Goal: Ask a question

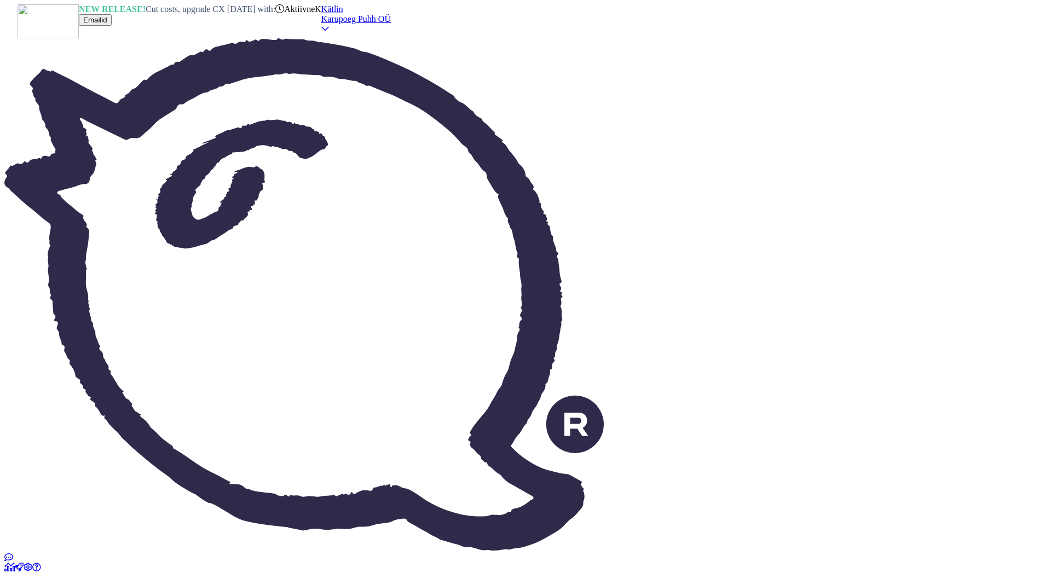
type textarea "Tere!"
type textarea "Привет!"
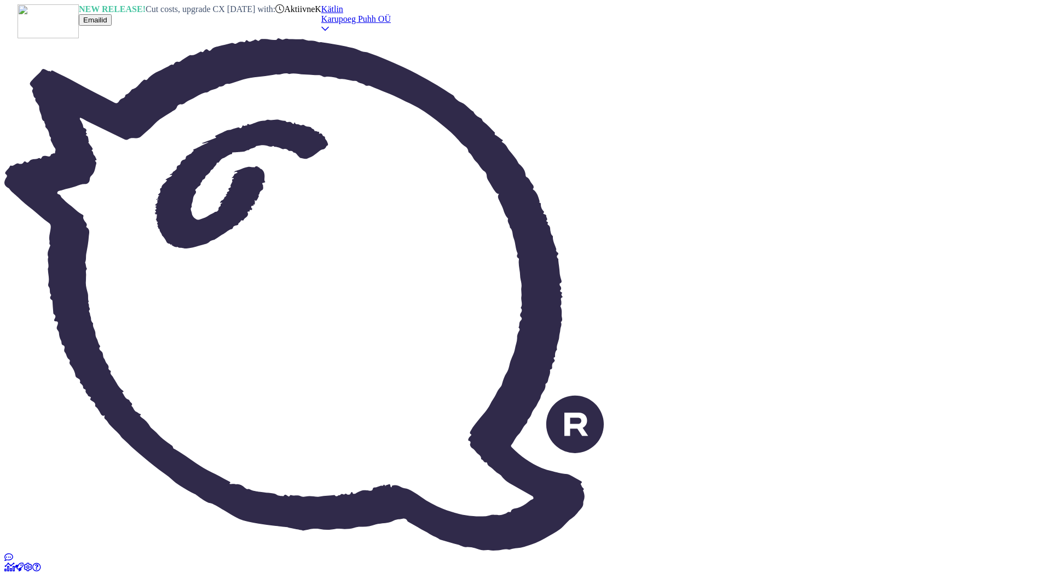
paste textarea "[EMAIL_ADDRESS][DOMAIN_NAME]"
type textarea "[EMAIL_ADDRESS][DOMAIN_NAME]"
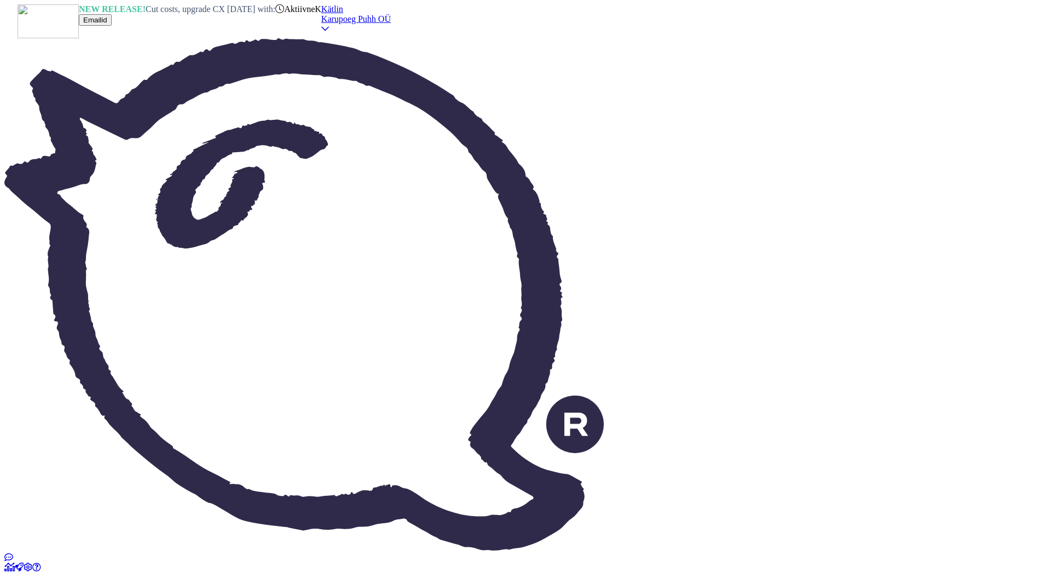
type textarea "[EMAIL_ADDRESS][DOMAIN_NAME]"
paste textarea "25128122"
type textarea "Teie tellimus [EMAIL_ADDRESS][DOMAIN_NAME]"
type textarea "Ваш заказ [EMAIL_ADDRESS][DOMAIN_NAME]"
type textarea "Teie tellimus 25128122 [EMAIL_ADDRESS][DOMAIN_NAME]"
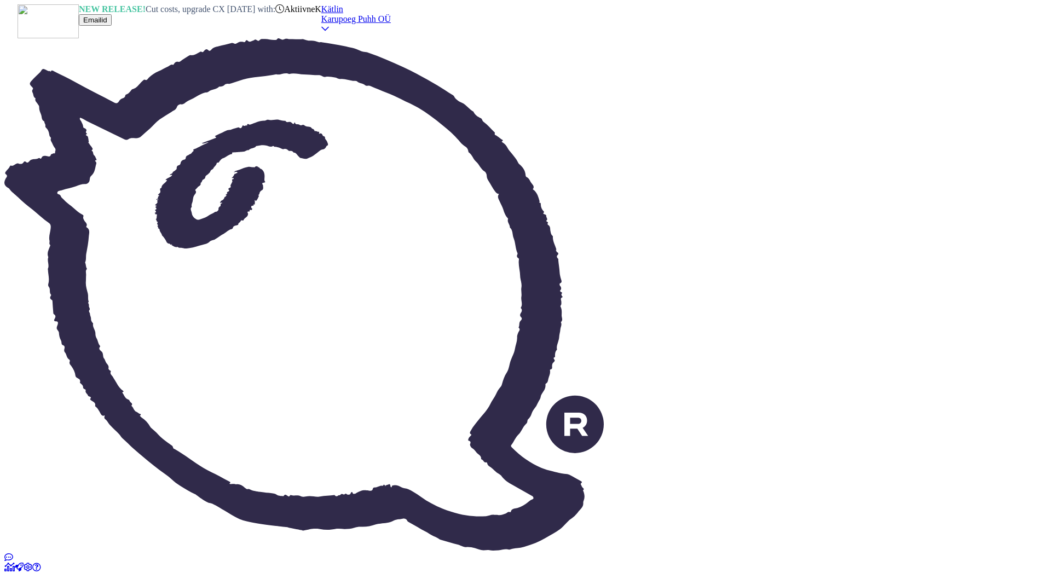
type textarea "Ваш заказ 25128122 [EMAIL_ADDRESS][DOMAIN_NAME]"
type textarea "Teie tellimus 25128122 on valmis, võite järgi minna. [EMAIL_ADDRESS][DOMAIN_NAM…"
type textarea "Ваш заказ 25128122 готов, вы можете его забрать. [EMAIL_ADDRESS][DOMAIN_NAME]"
type textarea "Teie tellimus 25128122 on valmis, võite järgi minna. [EMAIL_ADDRESS][DOMAIN_NAM…"
type textarea "Ваш заказ 25128122 готов, можете забрать его. [EMAIL_ADDRESS][DOMAIN_NAME]"
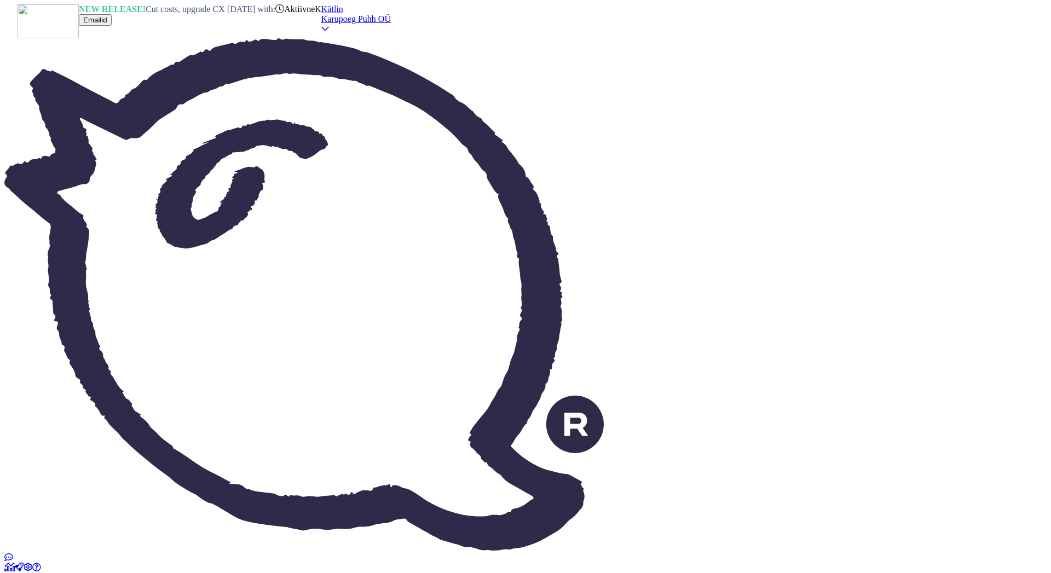
type textarea "Teie tellimus 25128122 on valmis, võite järgi minna. Tellimuse [EMAIL_ADDRESS][…"
type textarea "Ваш заказ 25128122 готов, можете забрать его. Заказ [EMAIL_ADDRESS][DOMAIN_NAME]"
type textarea "Teie tellimus 25128122 on valmis, võite järgi minna. Tellimuse [EMAIL_ADDRESS][…"
type textarea "Ваш заказ 25128122 готов, можете забрать его. Заказ [EMAIL_ADDRESS][DOMAIN_NAME]"
type textarea "Teie tellimus 25128122 on valmis, võite järgi minna. Tellimuse andmetes on [EMA…"
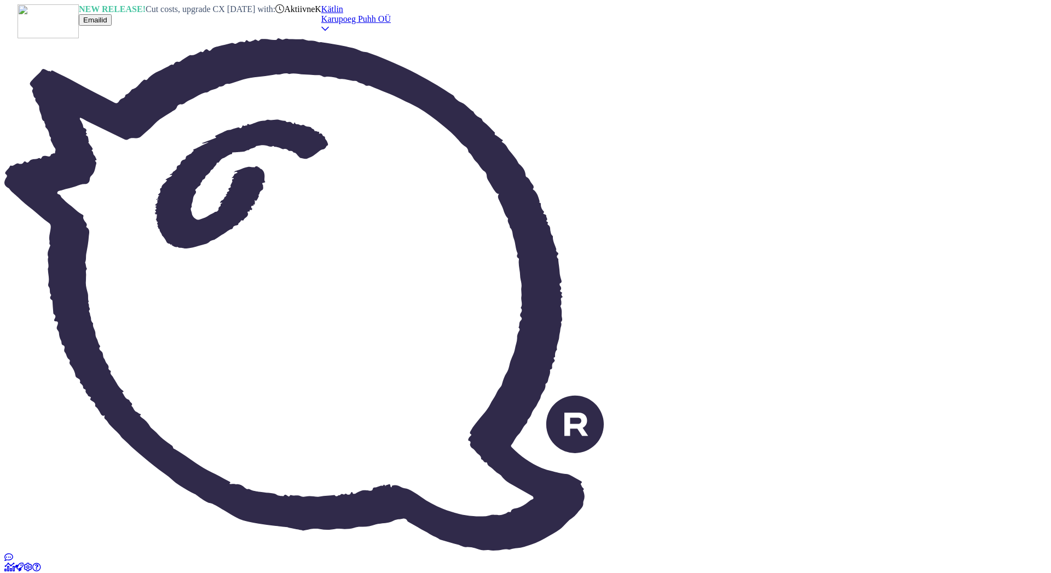
type textarea "Ваш заказ 25128122 готов, можете забрать его. В описании заказа указан [EMAIL_A…"
type textarea "Teie tellimus 25128122 on valmis, võite järgi minna. Tellimuse andmetes on meil…"
type textarea "Ваш заказ 25128122 готов, можете забрать его. В описании заказа указан адрес эл…"
type textarea "Teie tellimus 25128122 on valmis, võite järgi minna. Tellimuse andmetes on meil…"
type textarea "Ваш заказ 25128122 готов, можете забрать его. В описании заказа указан адрес эл…"
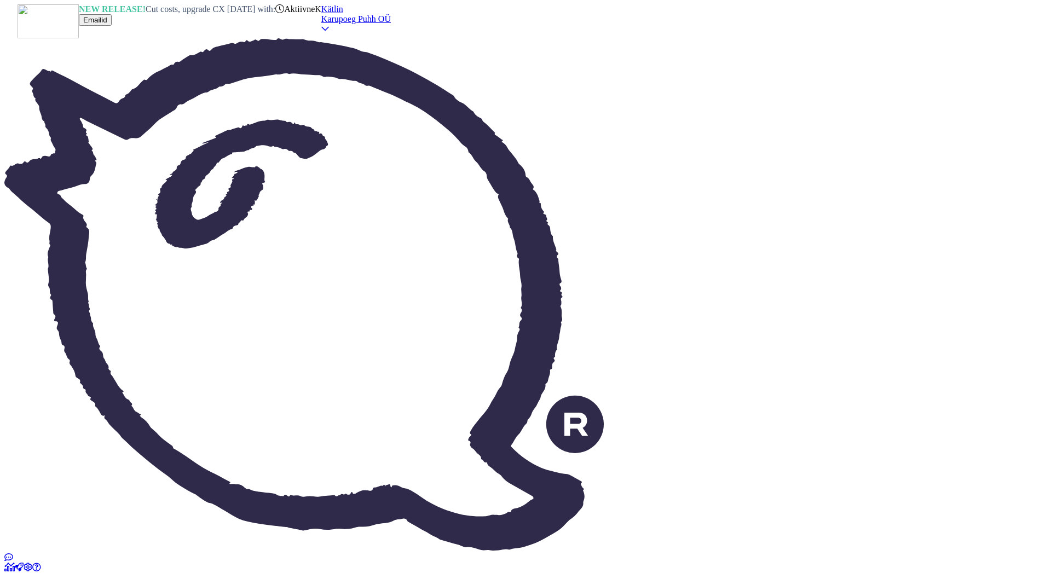
type textarea "Teie tellimus 25128122 on valmis, võite järgi minna. Tellimuse andmetes on meil…"
type textarea "Ваш заказ 25128122 готов, можете забрать его. В описании заказа указан адрес эл…"
type textarea "Teie tellimus 25128122 on valmis, võite järgi minna. Tellimuse andmetes on meil…"
type textarea "Ваш заказ 25128122 готов, можете забрать его. В заказе указан адрес электронной…"
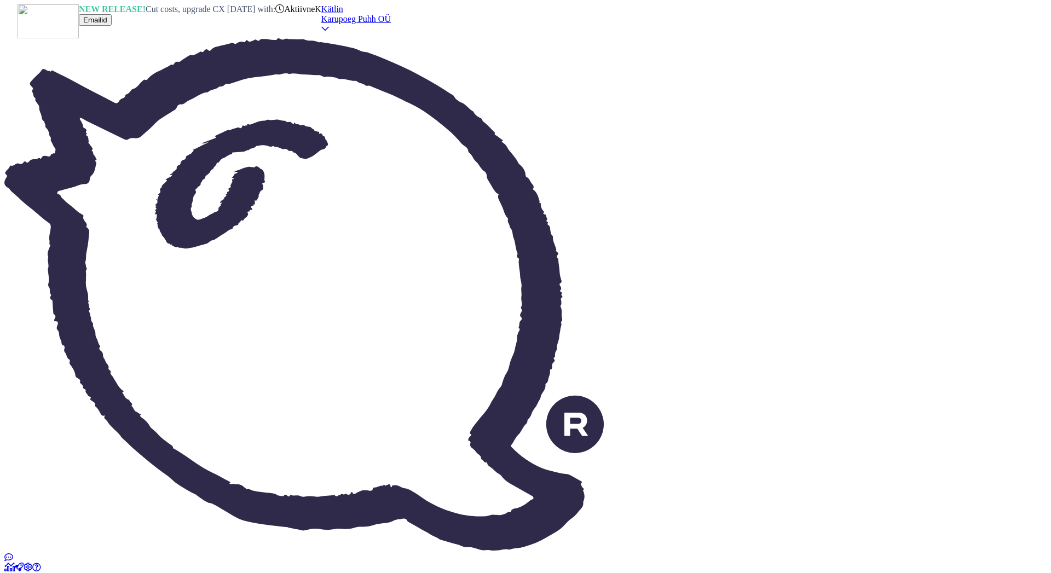
type textarea "Teie tellimus 25128122 on valmis, võite järgi minna. Tellimuse andmetes on meil…"
type textarea "Ваш заказ 25128122 готов, можете забрать его. В описании заказа указан адрес эл…"
type textarea "Teie tellimus 25128122 on valmis, võite järgi minna. Tellimuse andmetes on meil…"
type textarea "Ваш заказ 25128122 готов, можете забрать его. В описании заказа указан адрес эл…"
type textarea "Teie tellimus 25128122 on valmis, võite järgi minna. Tellimuse andmetes on meil…"
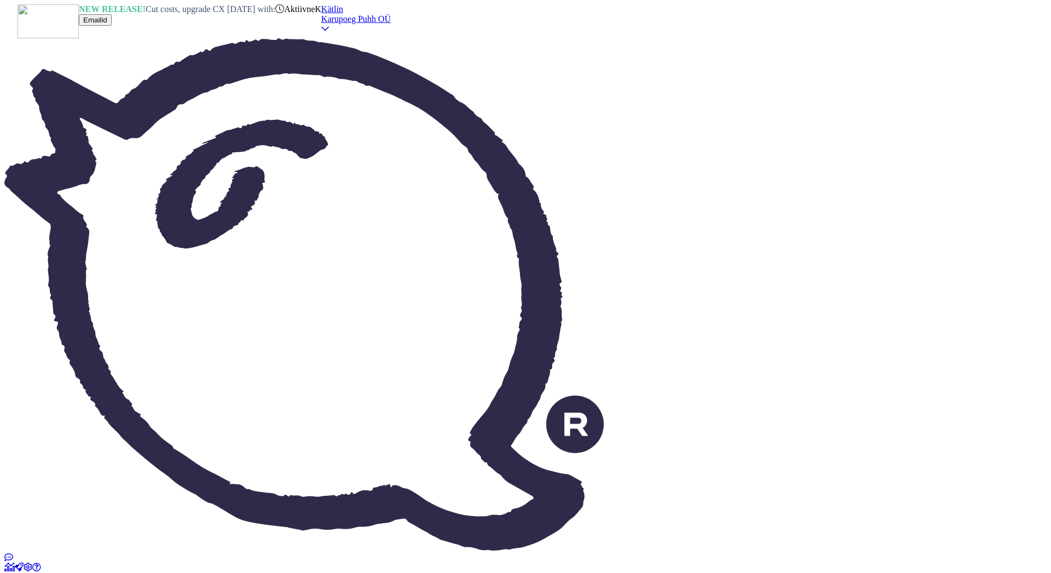
type textarea "Ваш заказ 25128122 готов, можете забрать его. В описании заказа указан адрес эл…"
type textarea "Teie tellimus 25128122 on valmis, võite järgi minna. [PERSON_NAME] andmetes on …"
type textarea "Ваш заказ 25128122 готов, можете забрать его. В описании заказа указан адрес эл…"
type textarea "Teie tellimus 25128122 on valmis, võite järgi minna. [PERSON_NAME] andmetes on …"
type textarea "Ваш заказ 25128122 готов, можете забрать его. В данных заказа указан адрес элек…"
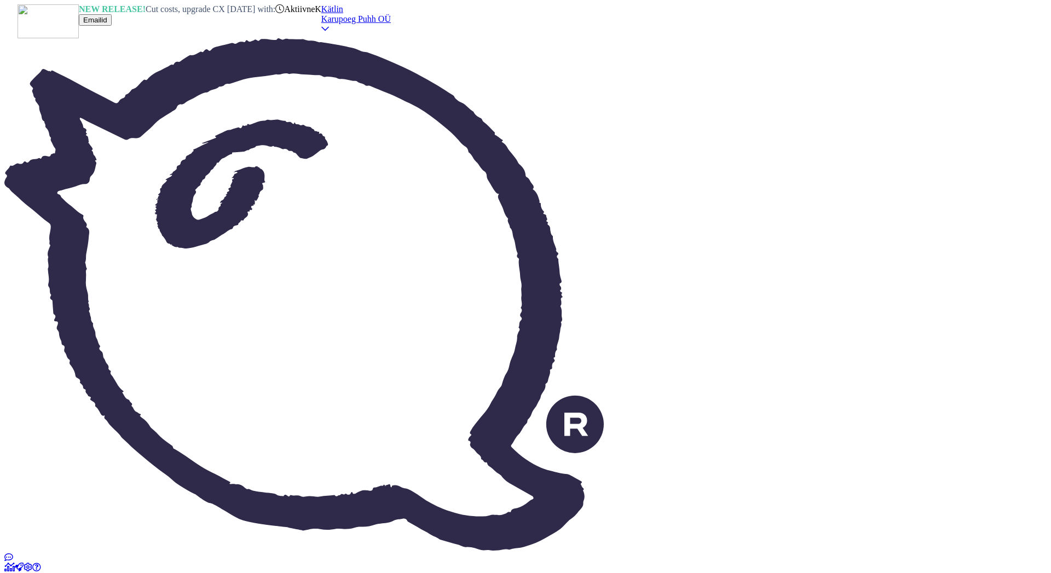
type textarea "Teie tellimus 25128122 on valmis, võite järgi minna. [PERSON_NAME] andmetes on …"
type textarea "Ваш заказ 25128122 готов, вы можете его забрать. В информации о заказе указан а…"
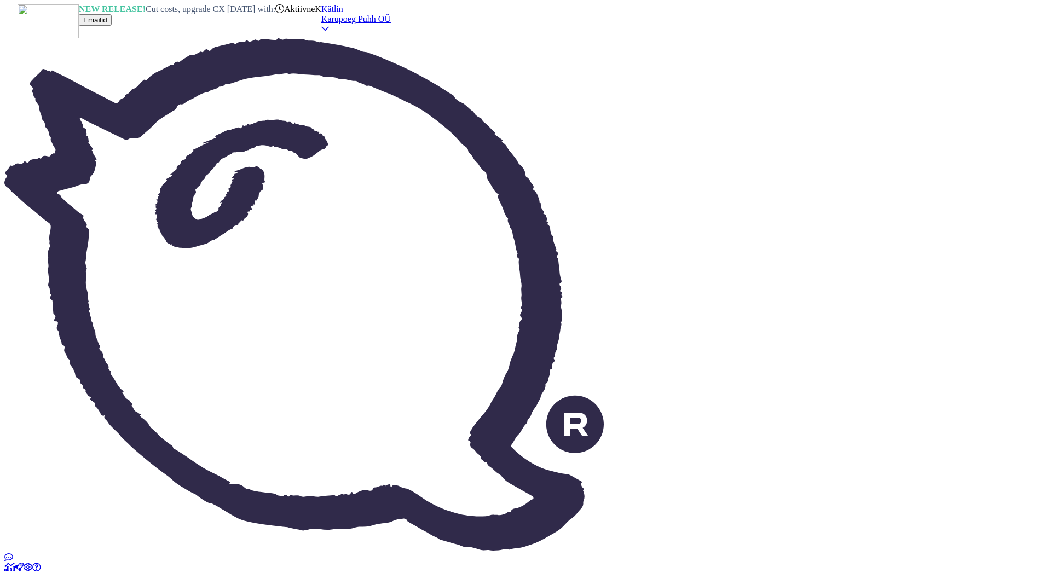
type textarea "Palun"
type textarea "Пожалуйста"
type textarea "Palun :)"
type textarea "Пожалуйста :)"
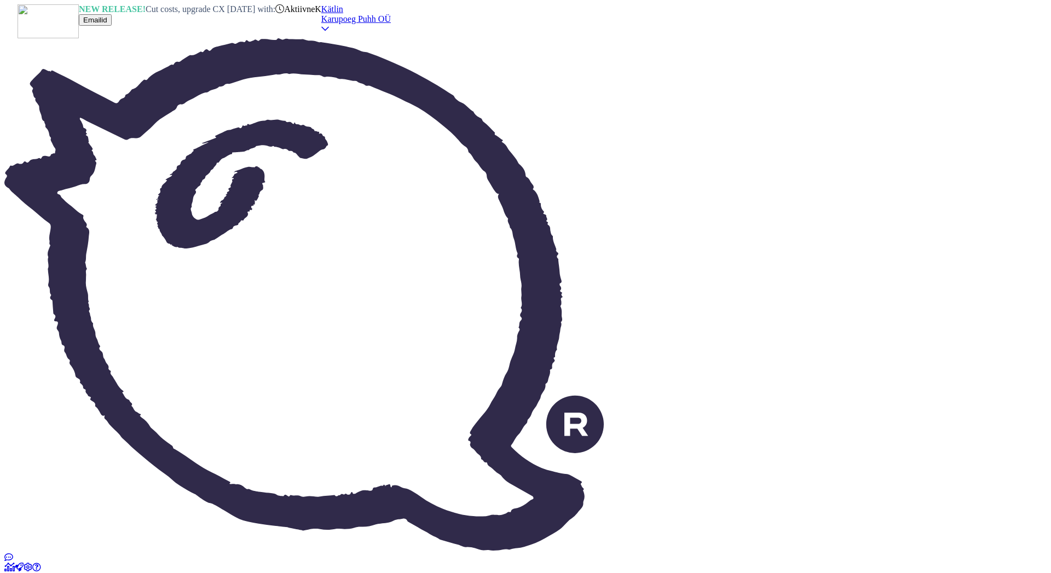
drag, startPoint x: 233, startPoint y: 154, endPoint x: 436, endPoint y: 158, distance: 203.2
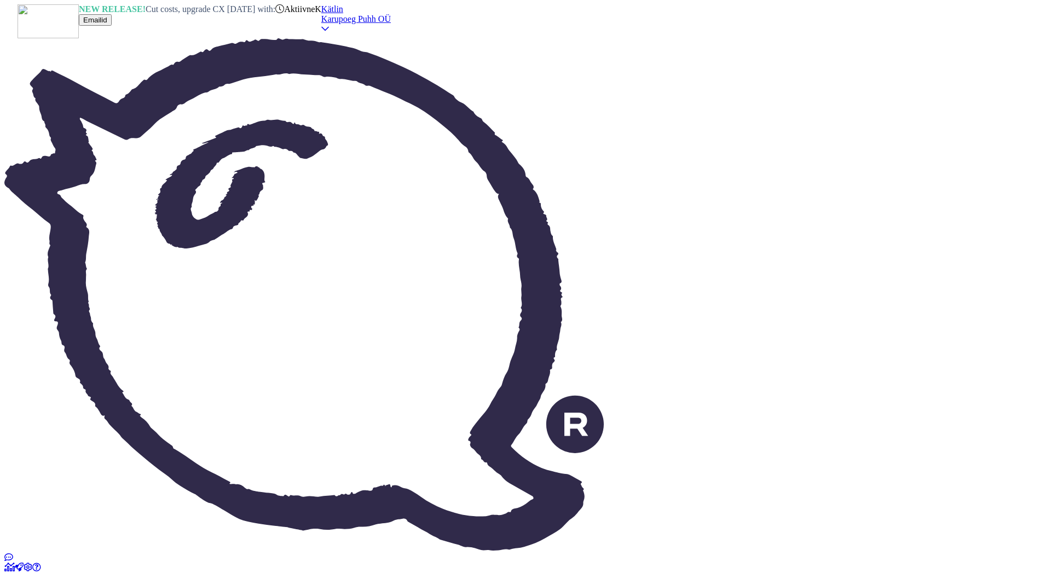
copy span "Tere! Kas [PERSON_NAME] [PERSON_NAME] müügile f1 2025 kaartide pakke"
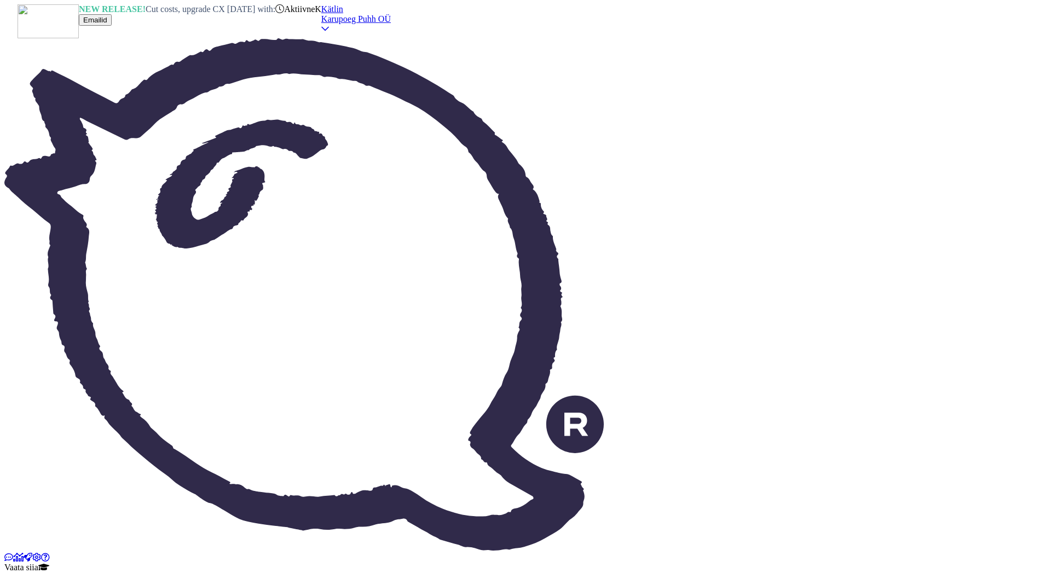
drag, startPoint x: 620, startPoint y: 43, endPoint x: 596, endPoint y: 68, distance: 35.2
